Goal: Information Seeking & Learning: Understand process/instructions

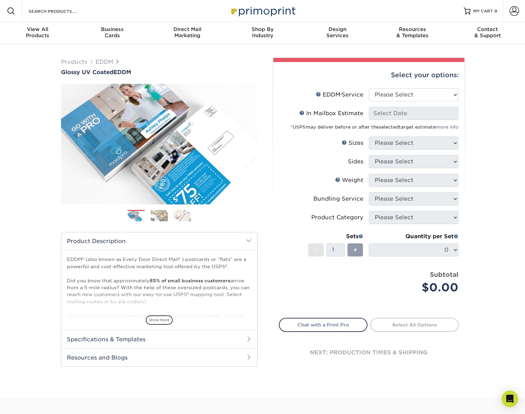
click at [258, 13] on img at bounding box center [262, 10] width 69 height 15
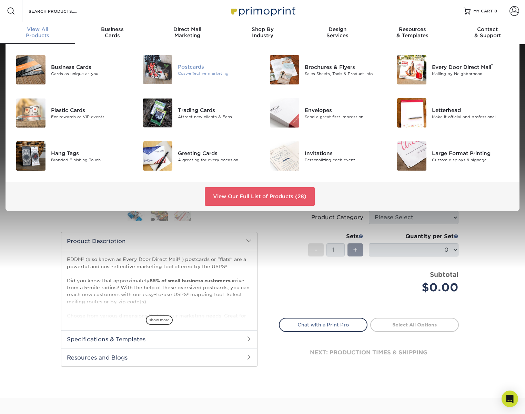
click at [202, 65] on div "Postcards" at bounding box center [218, 67] width 80 height 8
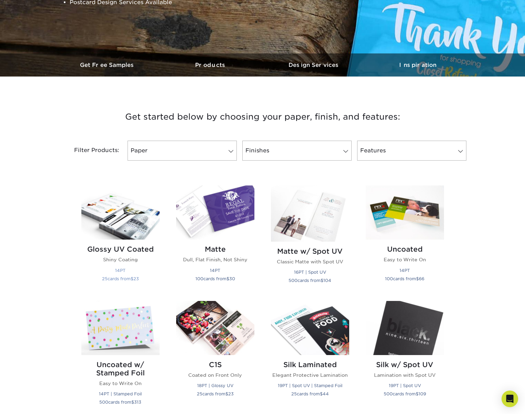
scroll to position [146, 0]
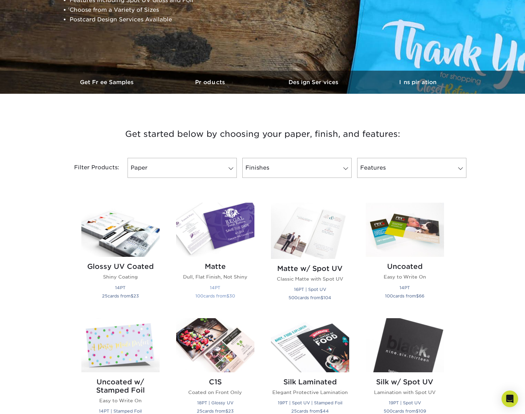
click at [235, 225] on img at bounding box center [215, 230] width 78 height 54
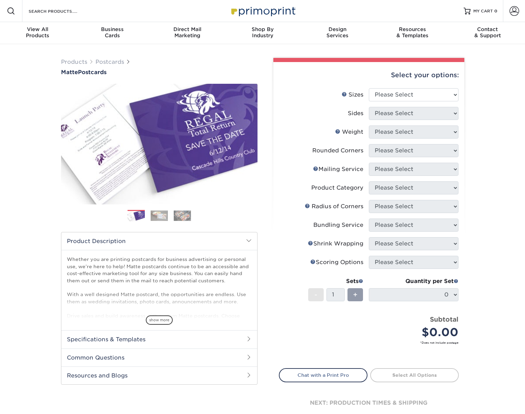
click at [222, 343] on h2 "Specifications & Templates" at bounding box center [159, 340] width 196 height 18
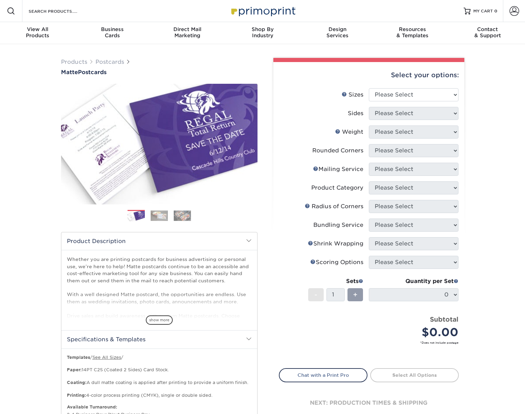
scroll to position [140, 0]
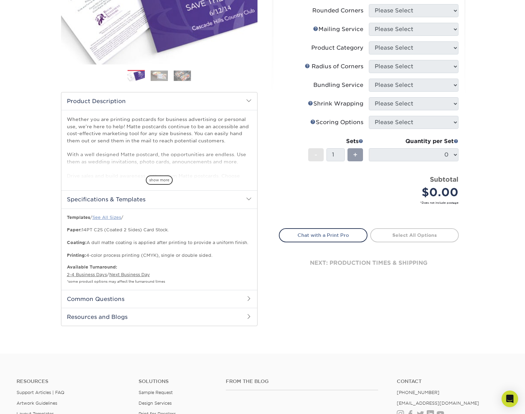
click at [110, 215] on link "See All Sizes" at bounding box center [106, 217] width 29 height 5
